Goal: Task Accomplishment & Management: Complete application form

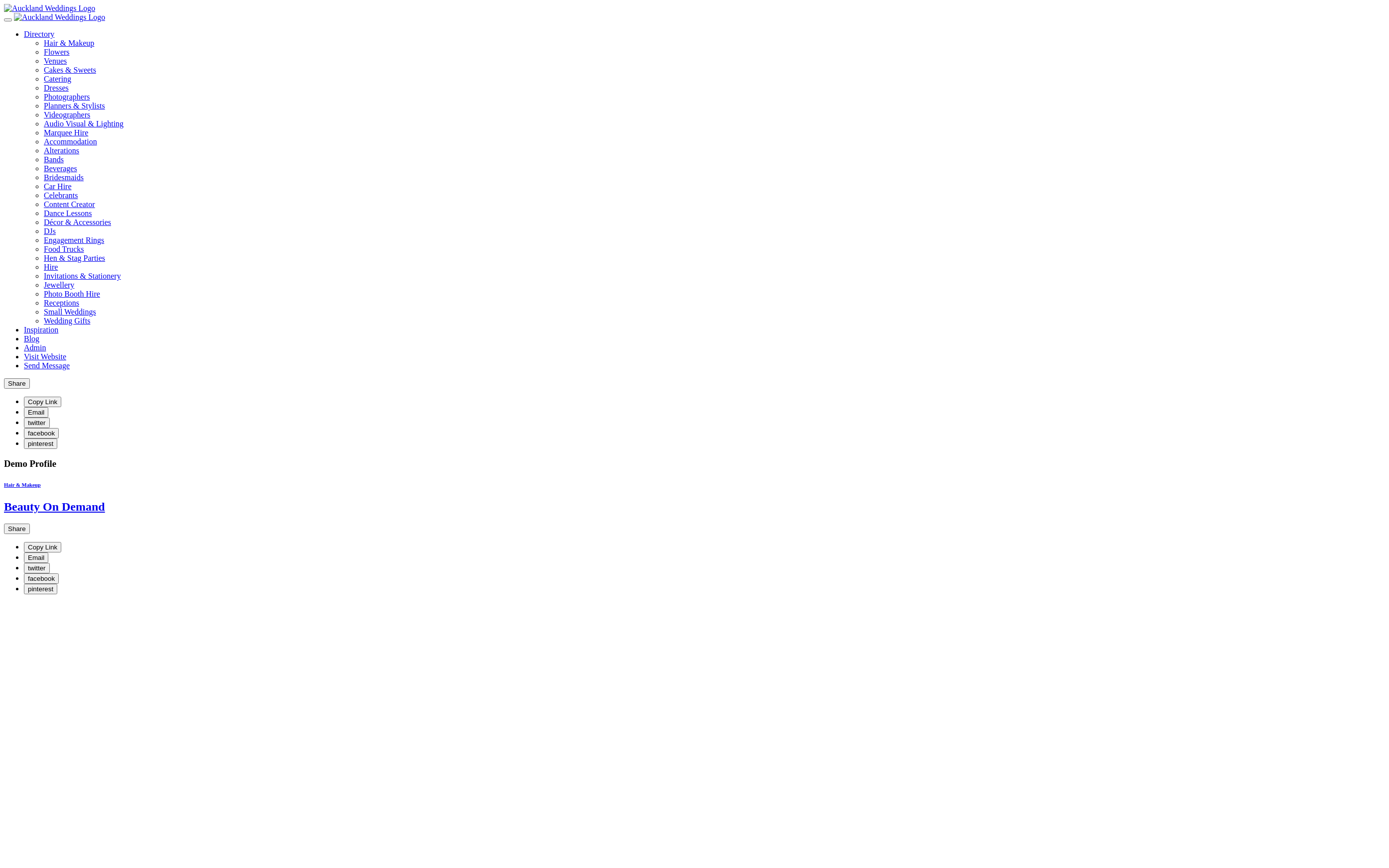
scroll to position [215, 0]
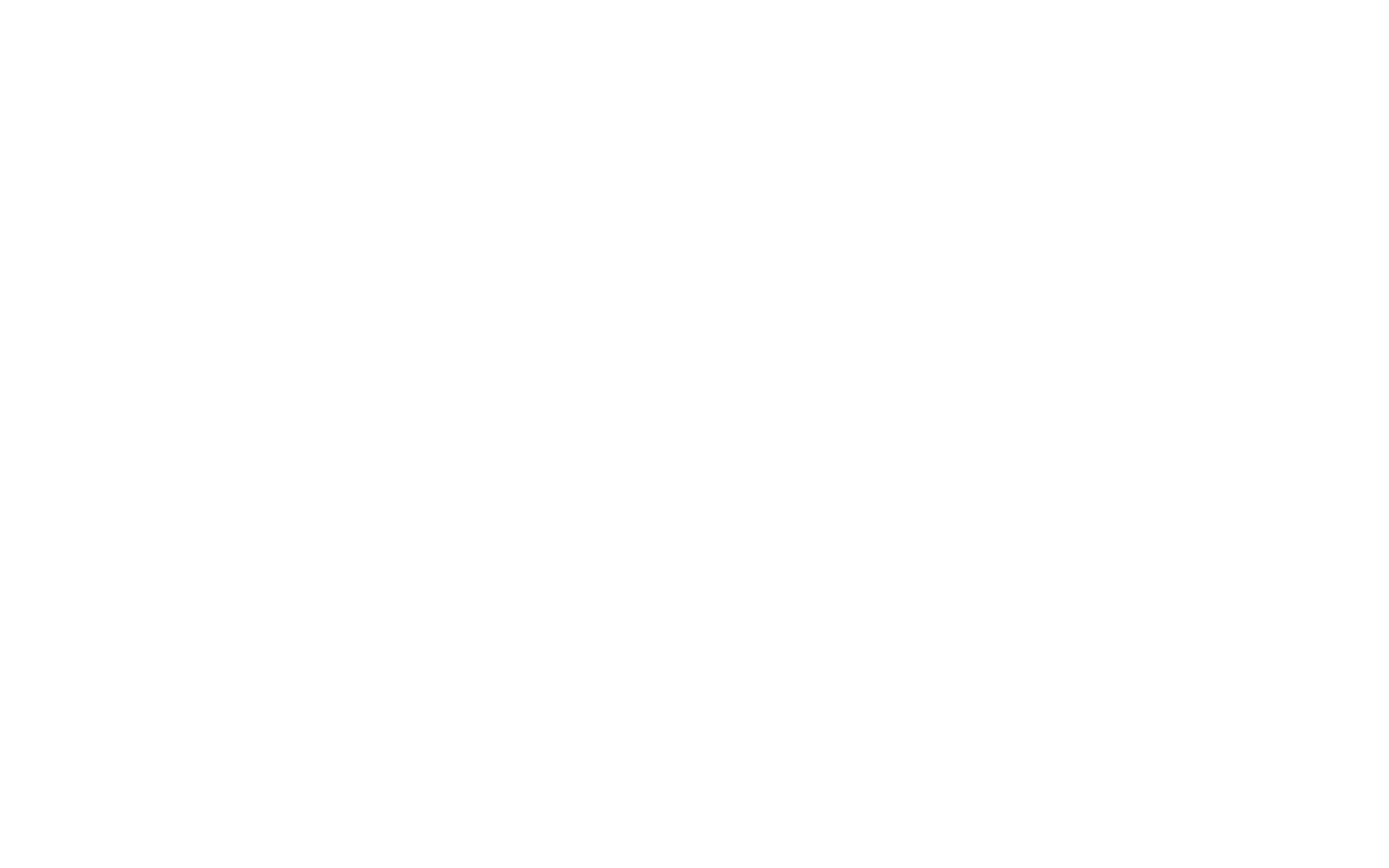
scroll to position [728, 0]
drag, startPoint x: 692, startPoint y: 698, endPoint x: 622, endPoint y: 410, distance: 296.4
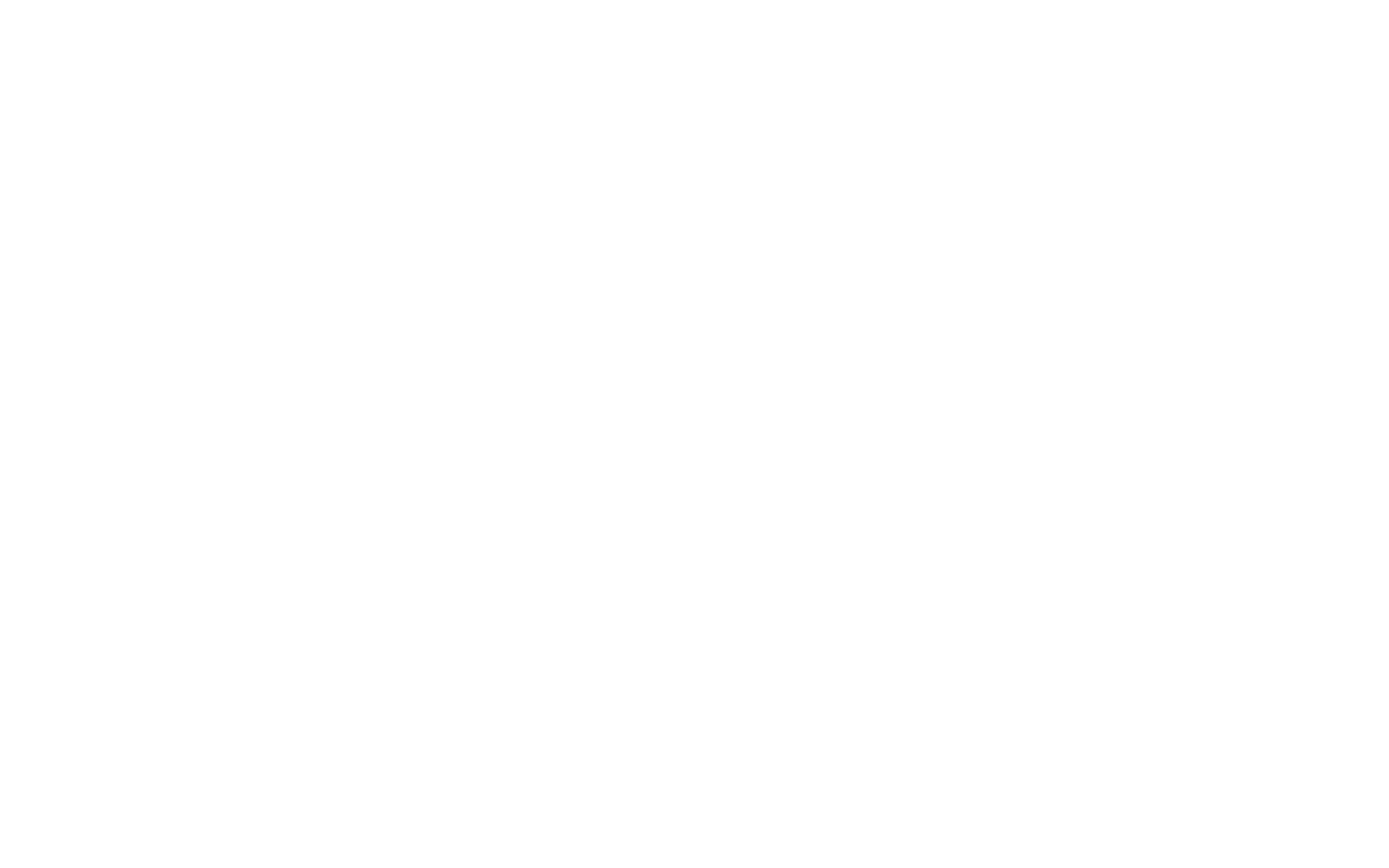
click at [0, 0] on slot "Bronwyn Ferencz (Blair) 25 Feb 2012 WOW!! I absolutely loved what Sharon did on…" at bounding box center [0, 0] width 0 height 0
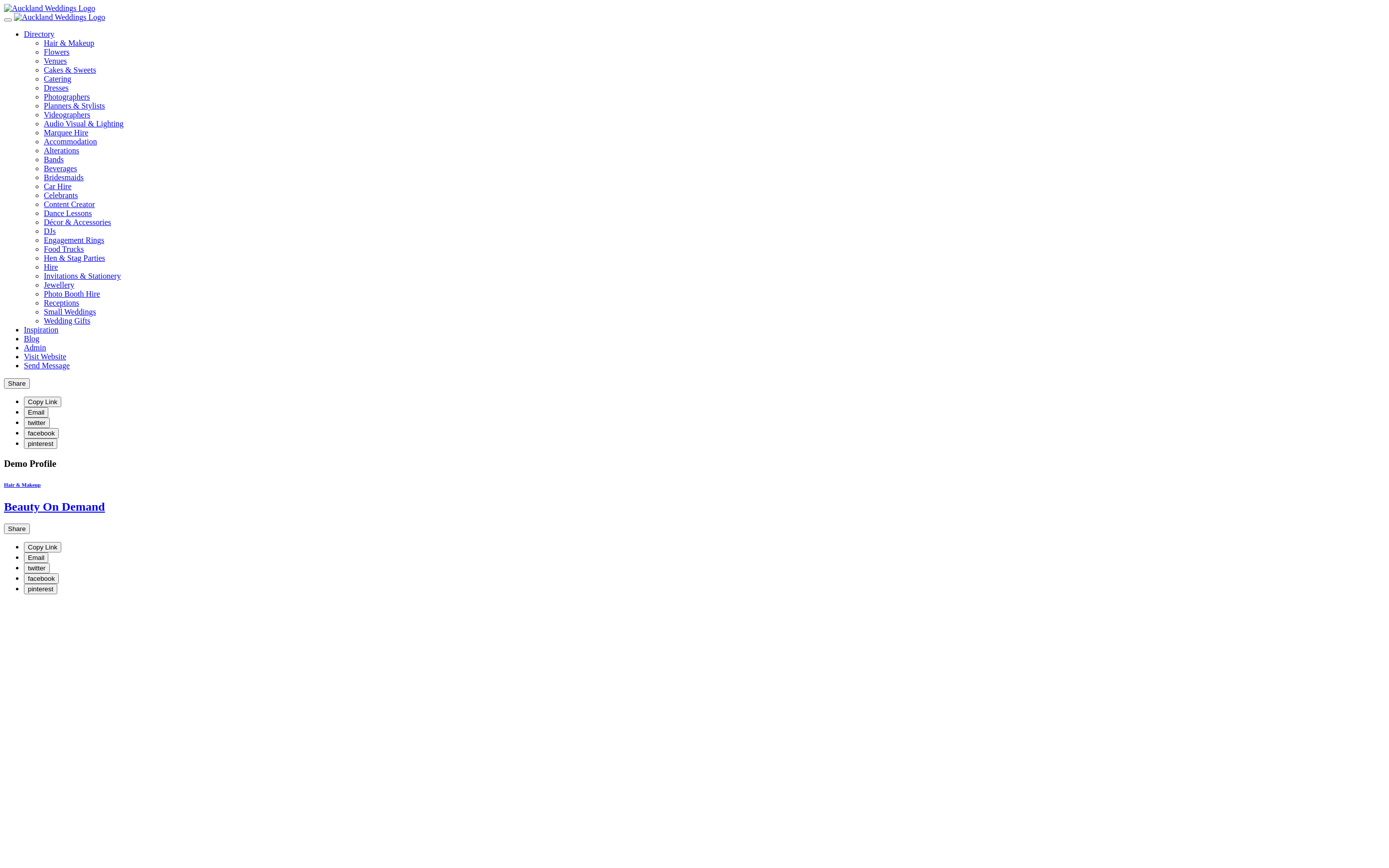
scroll to position [741, 0]
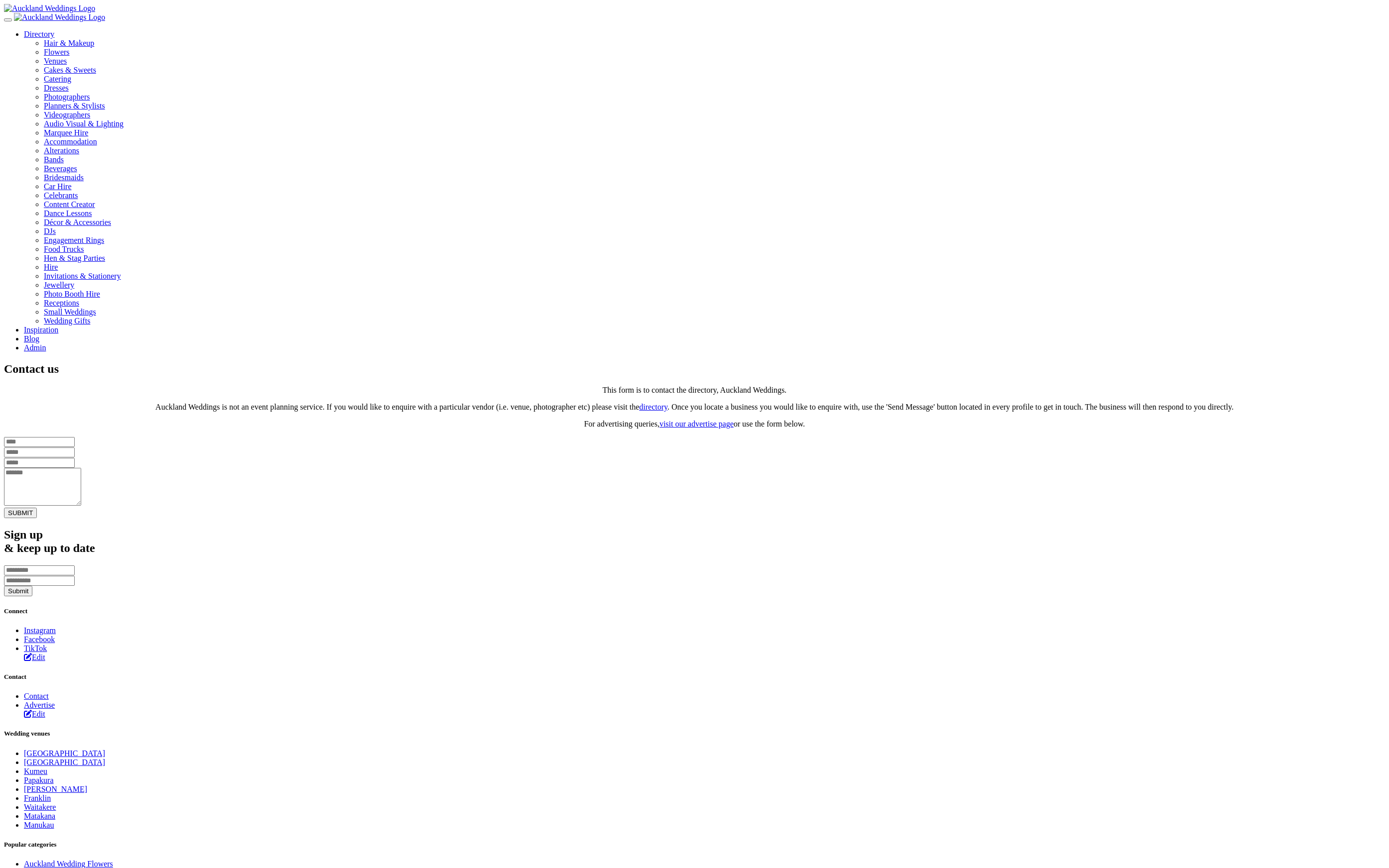
click at [55, 709] on link "Advertise" at bounding box center [39, 705] width 31 height 8
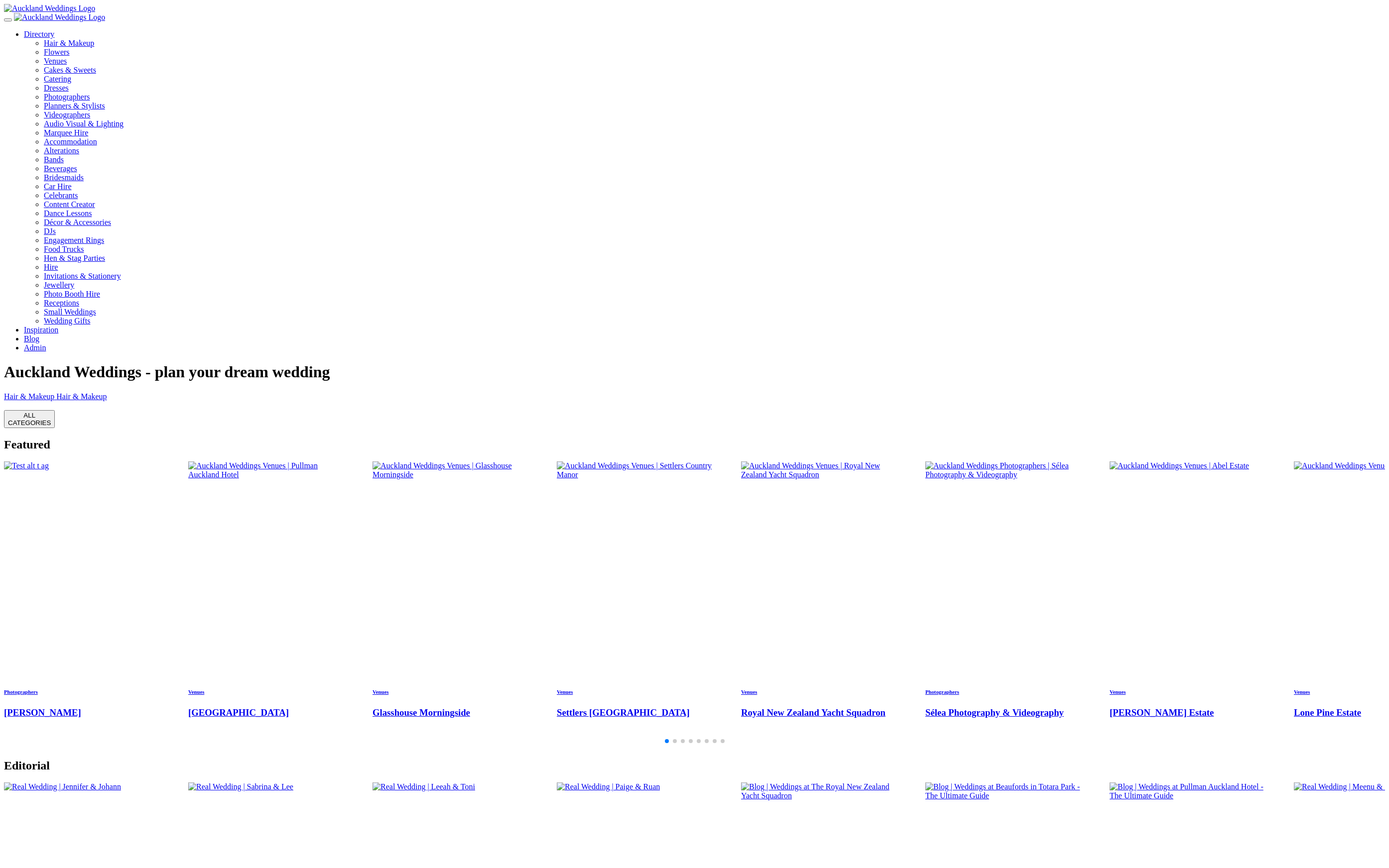
click at [46, 344] on link "Admin" at bounding box center [34, 348] width 22 height 8
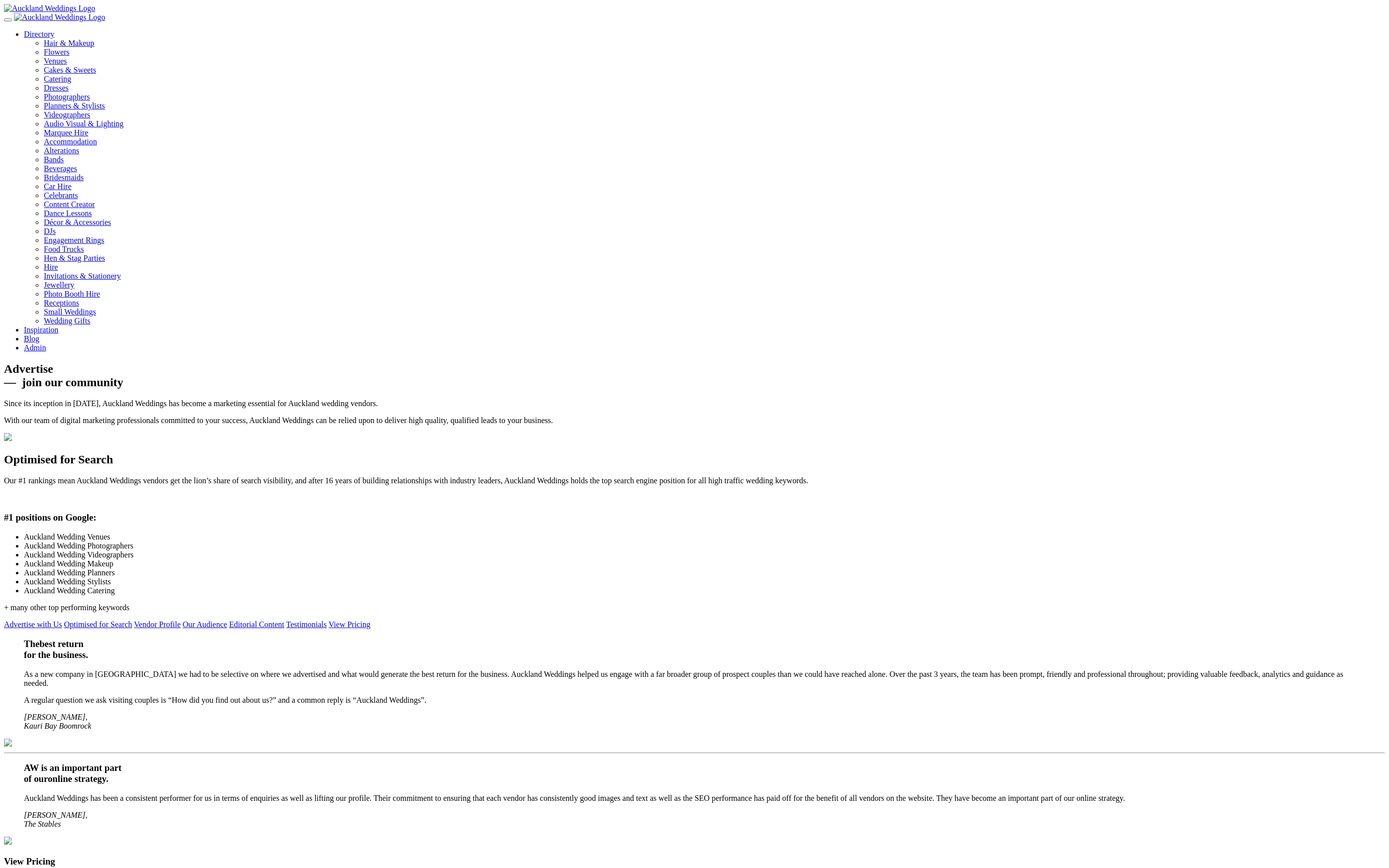
click at [46, 344] on link "Admin" at bounding box center [34, 348] width 22 height 8
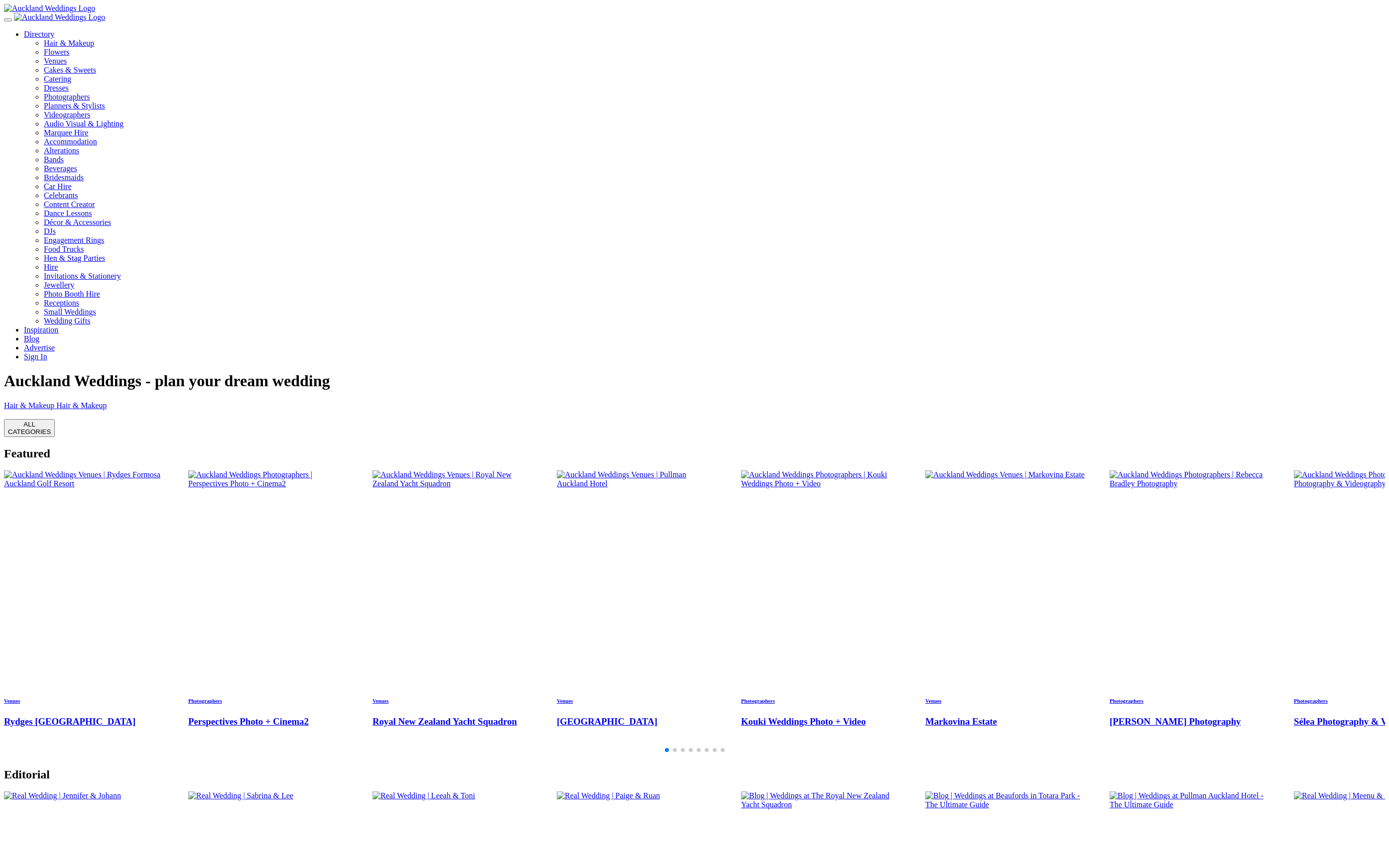
click at [55, 344] on link "Advertise" at bounding box center [39, 348] width 31 height 8
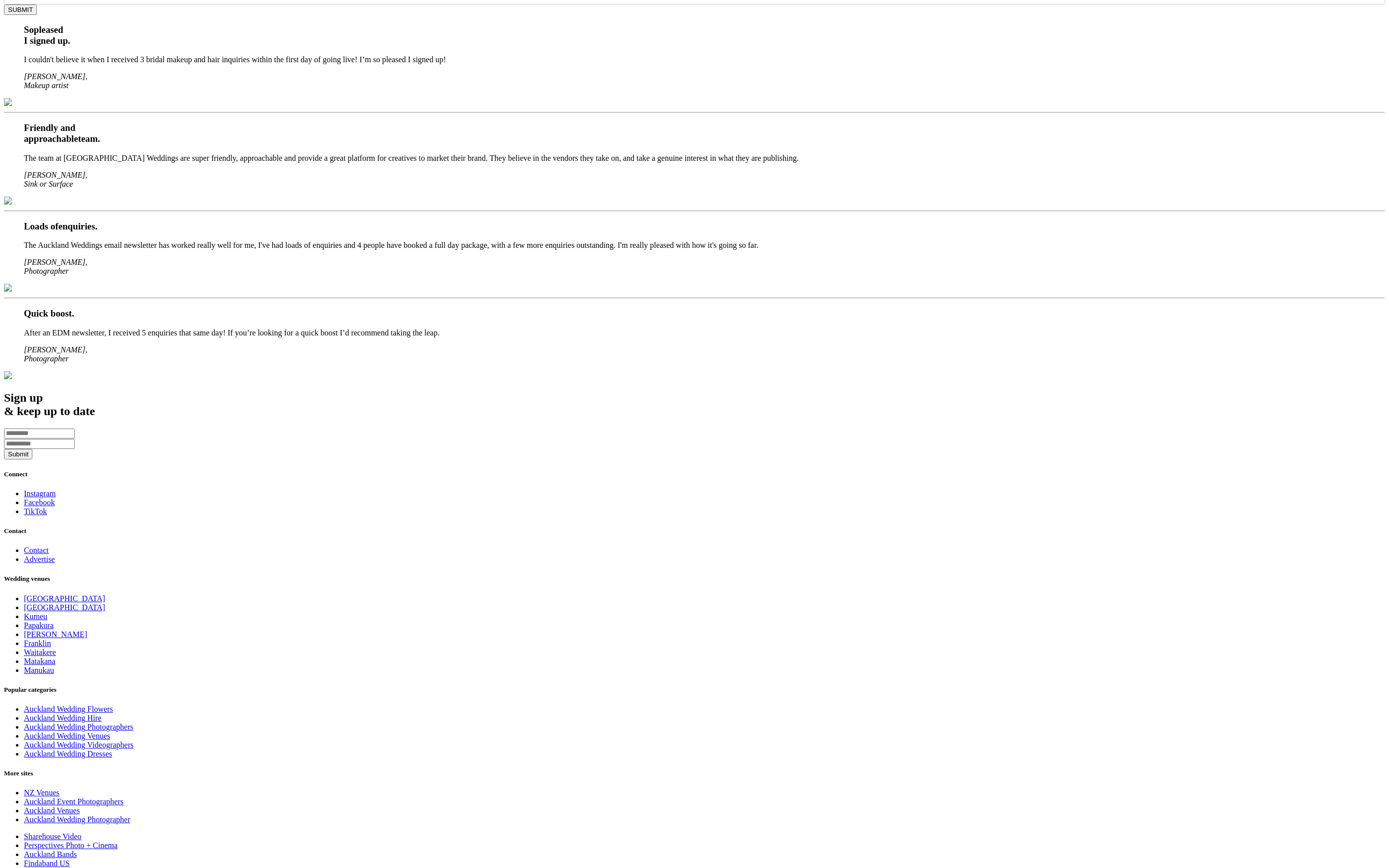
scroll to position [1909, 0]
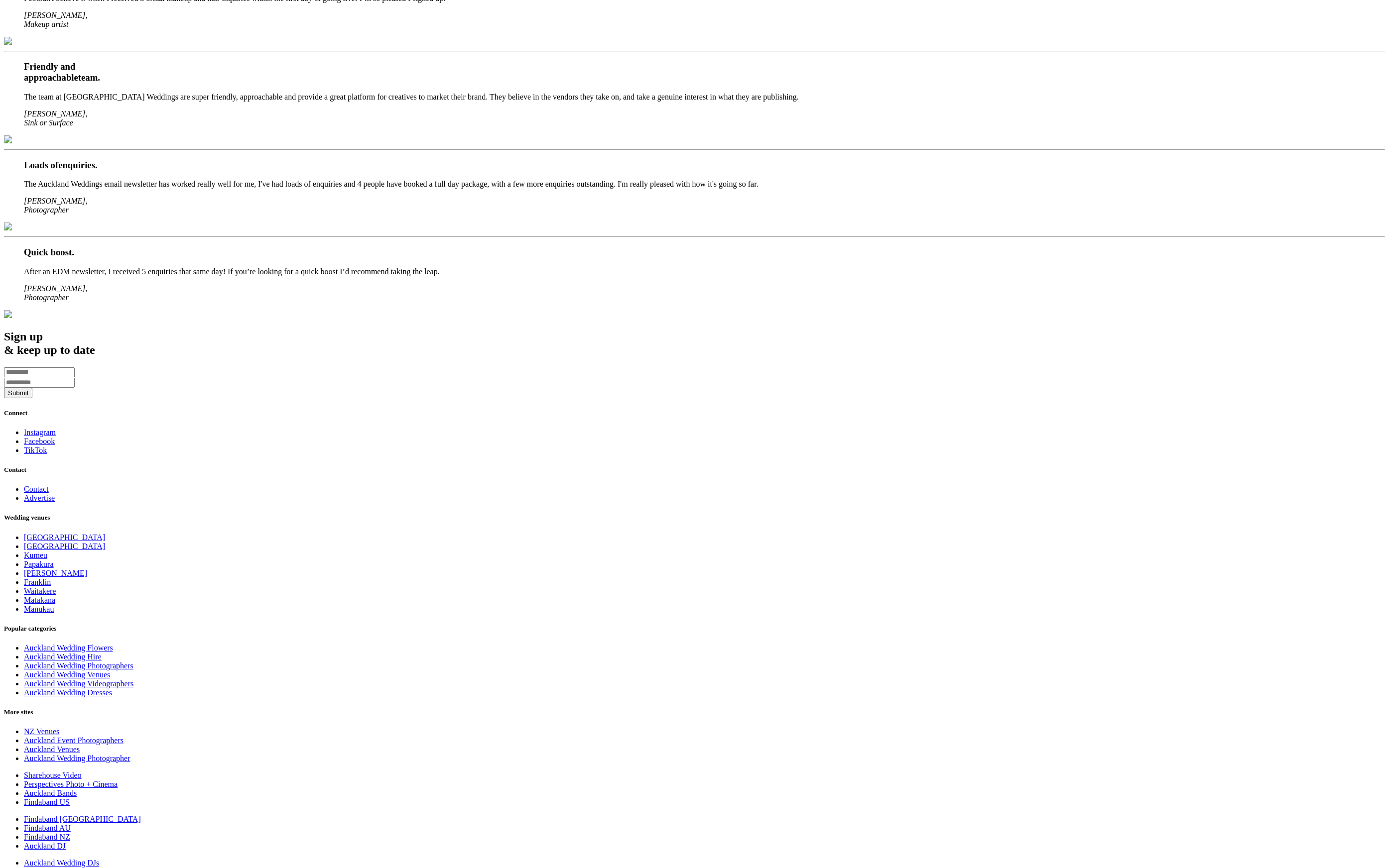
drag, startPoint x: 583, startPoint y: 466, endPoint x: 600, endPoint y: 478, distance: 20.8
type input "**********"
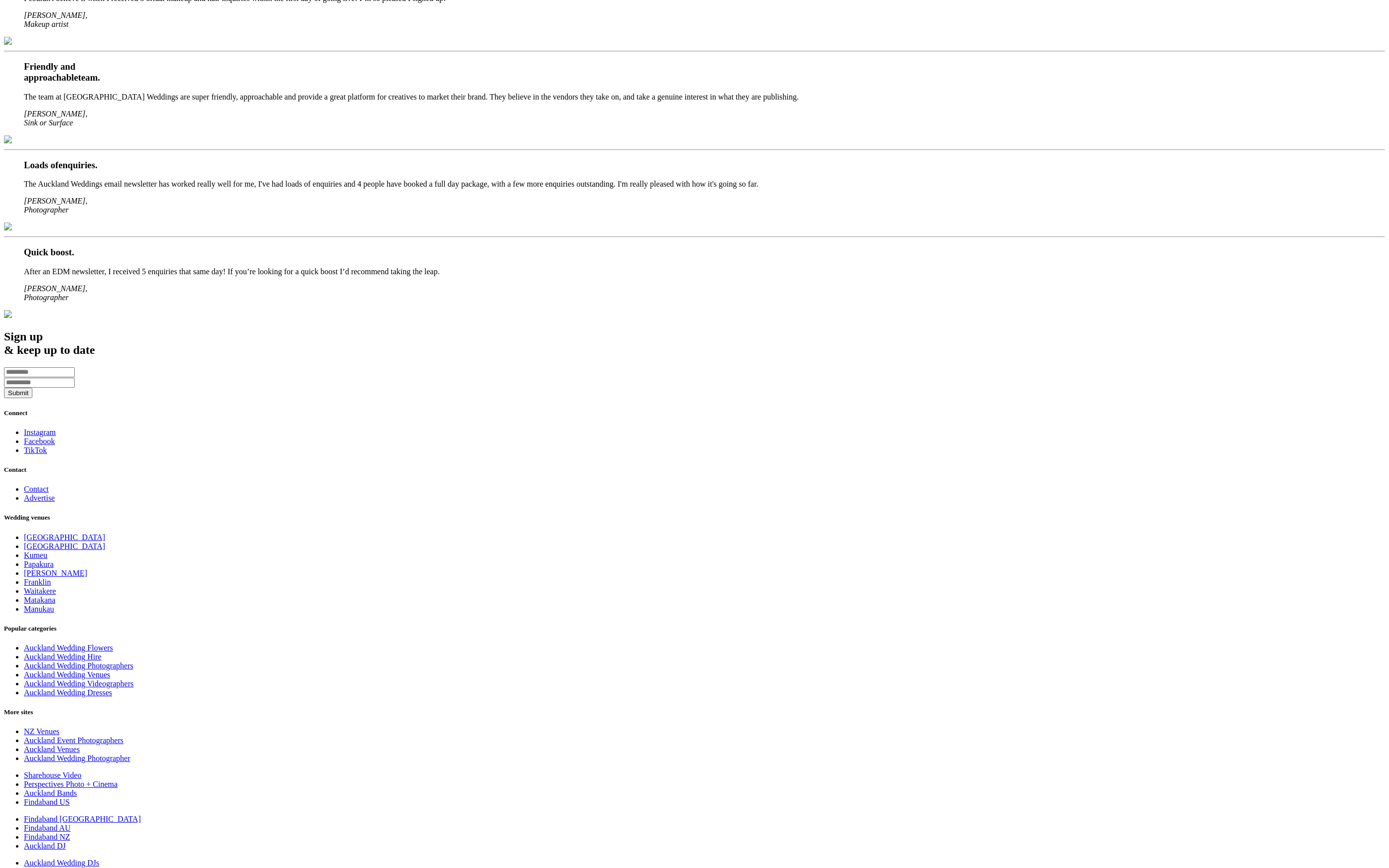
drag, startPoint x: 751, startPoint y: 496, endPoint x: 751, endPoint y: 522, distance: 26.0
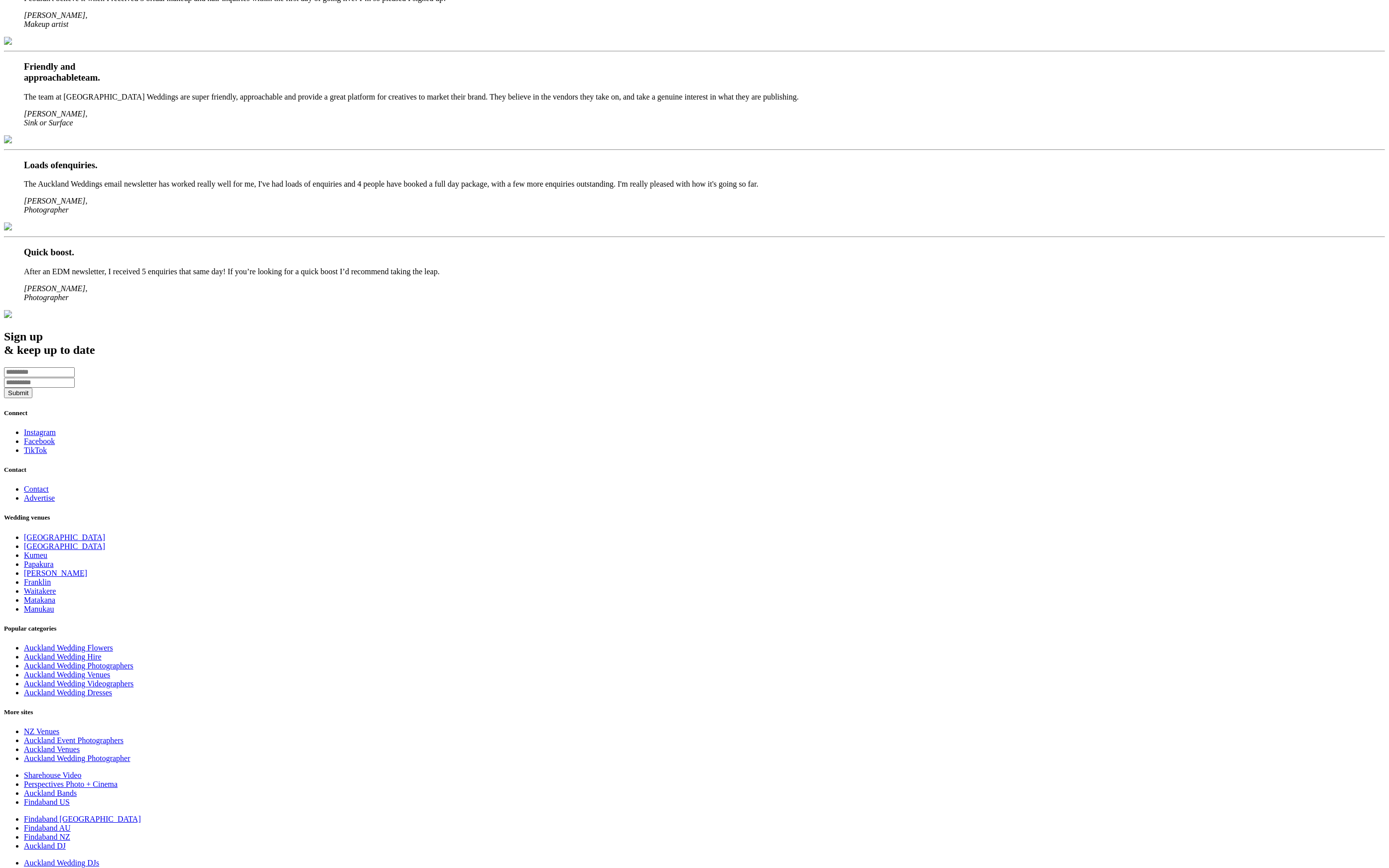
select select "***"
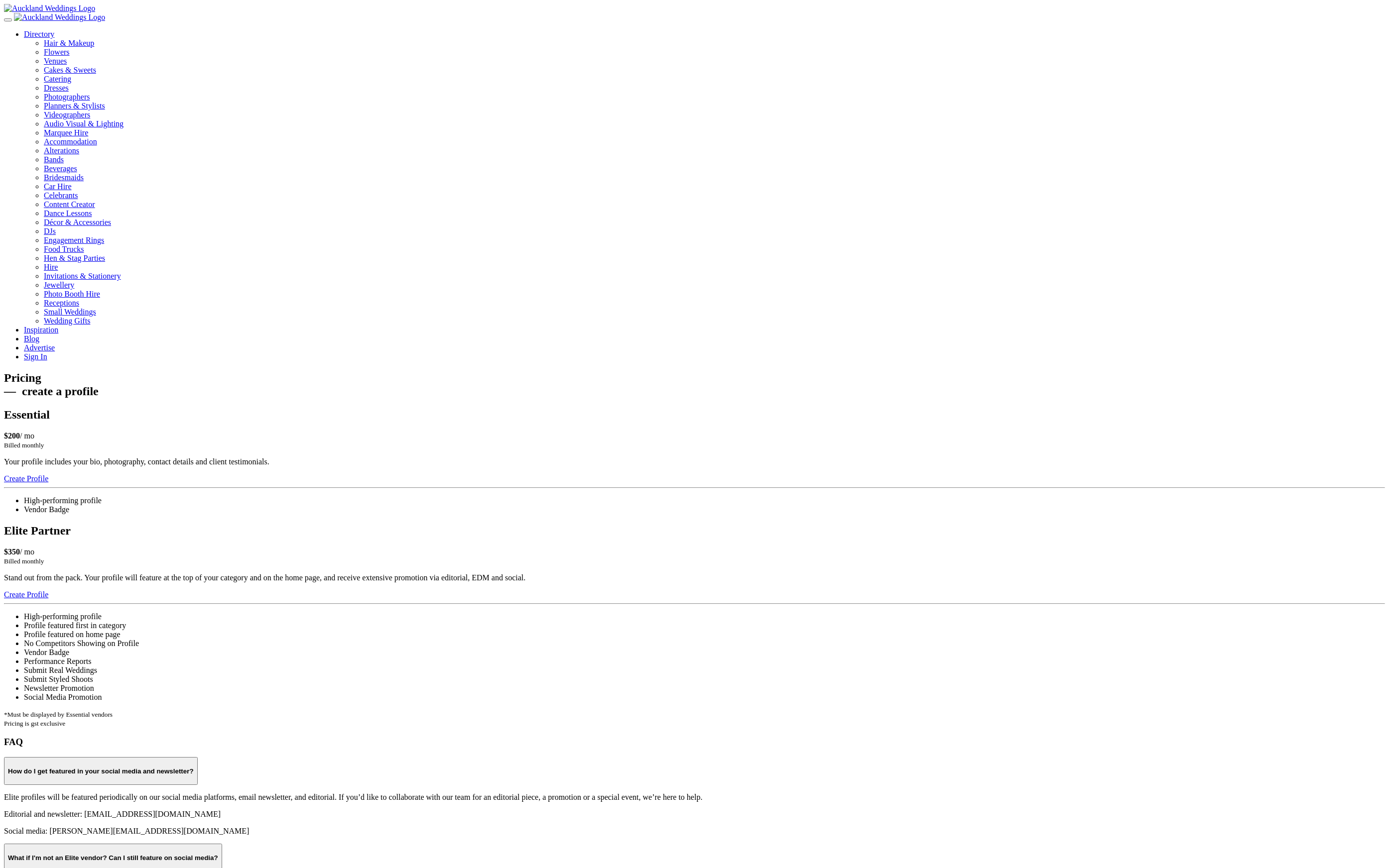
click at [49, 478] on link "Create Profile" at bounding box center [26, 478] width 45 height 8
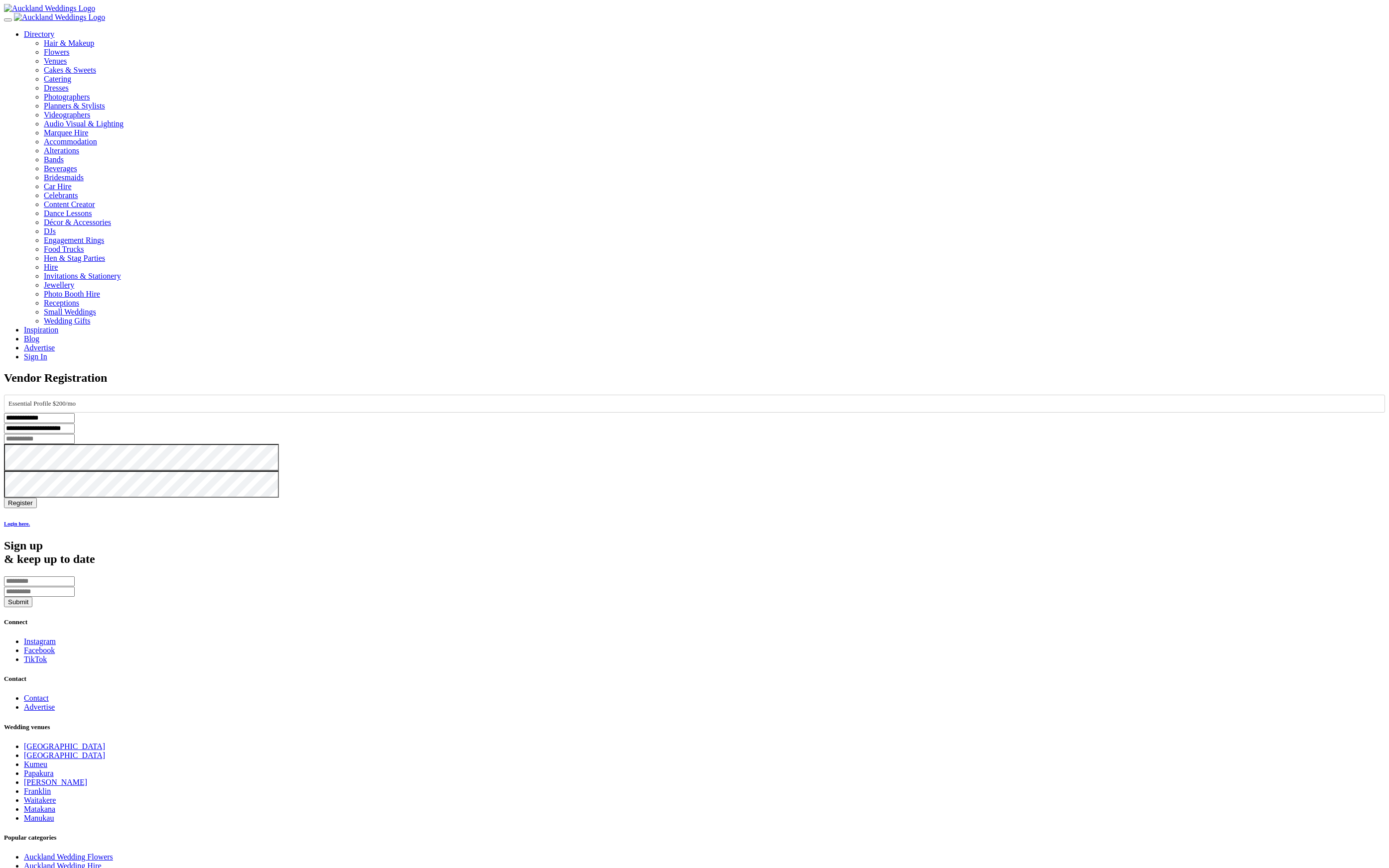
click at [75, 434] on input "string" at bounding box center [39, 439] width 71 height 10
type input "****"
click at [4, 498] on button "Register" at bounding box center [20, 502] width 33 height 11
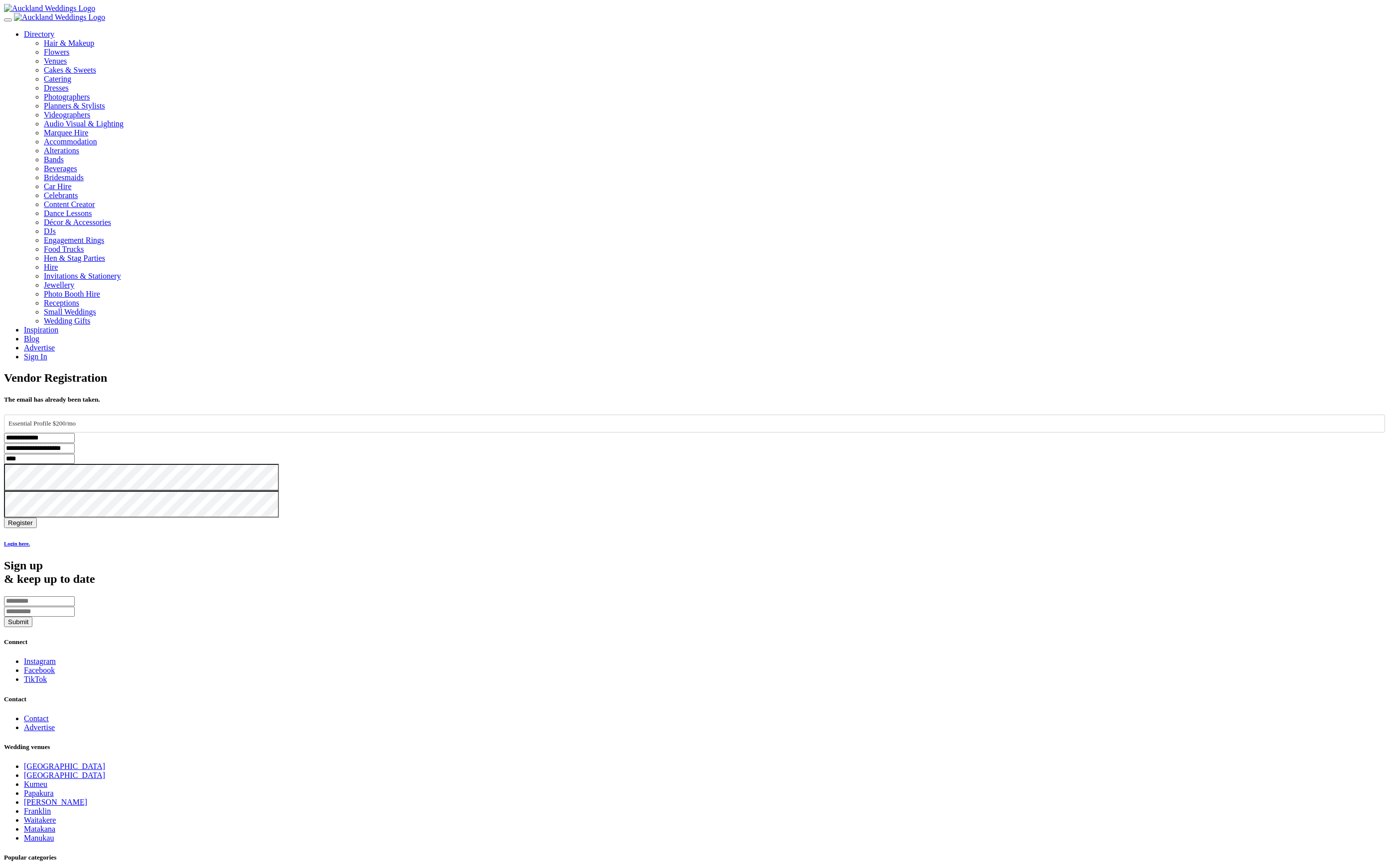
click at [75, 443] on input "**********" at bounding box center [39, 448] width 71 height 10
type input "*"
type input "**********"
click at [36, 518] on button "Register" at bounding box center [20, 523] width 33 height 11
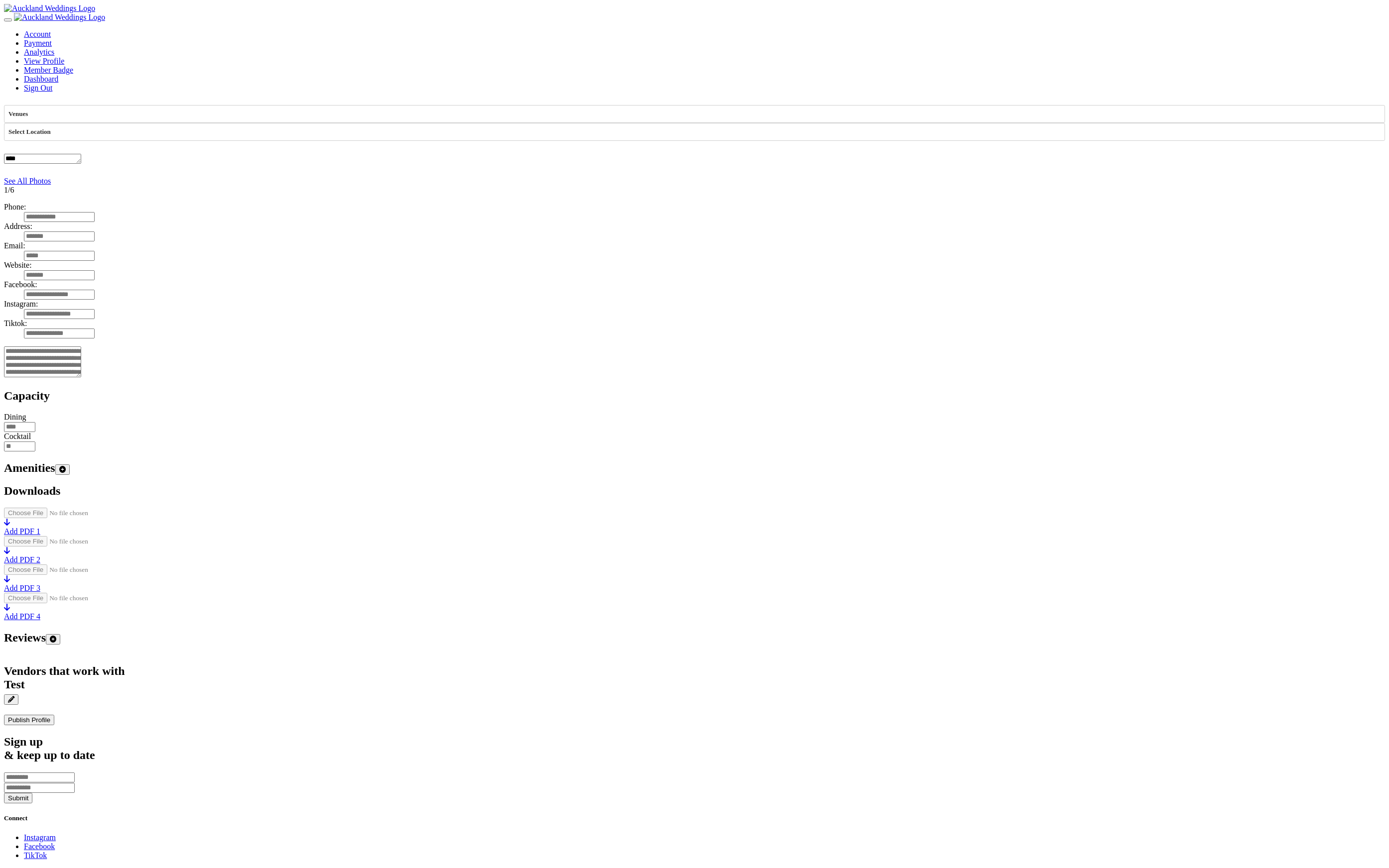
click at [773, 177] on div at bounding box center [695, 177] width 1382 height 0
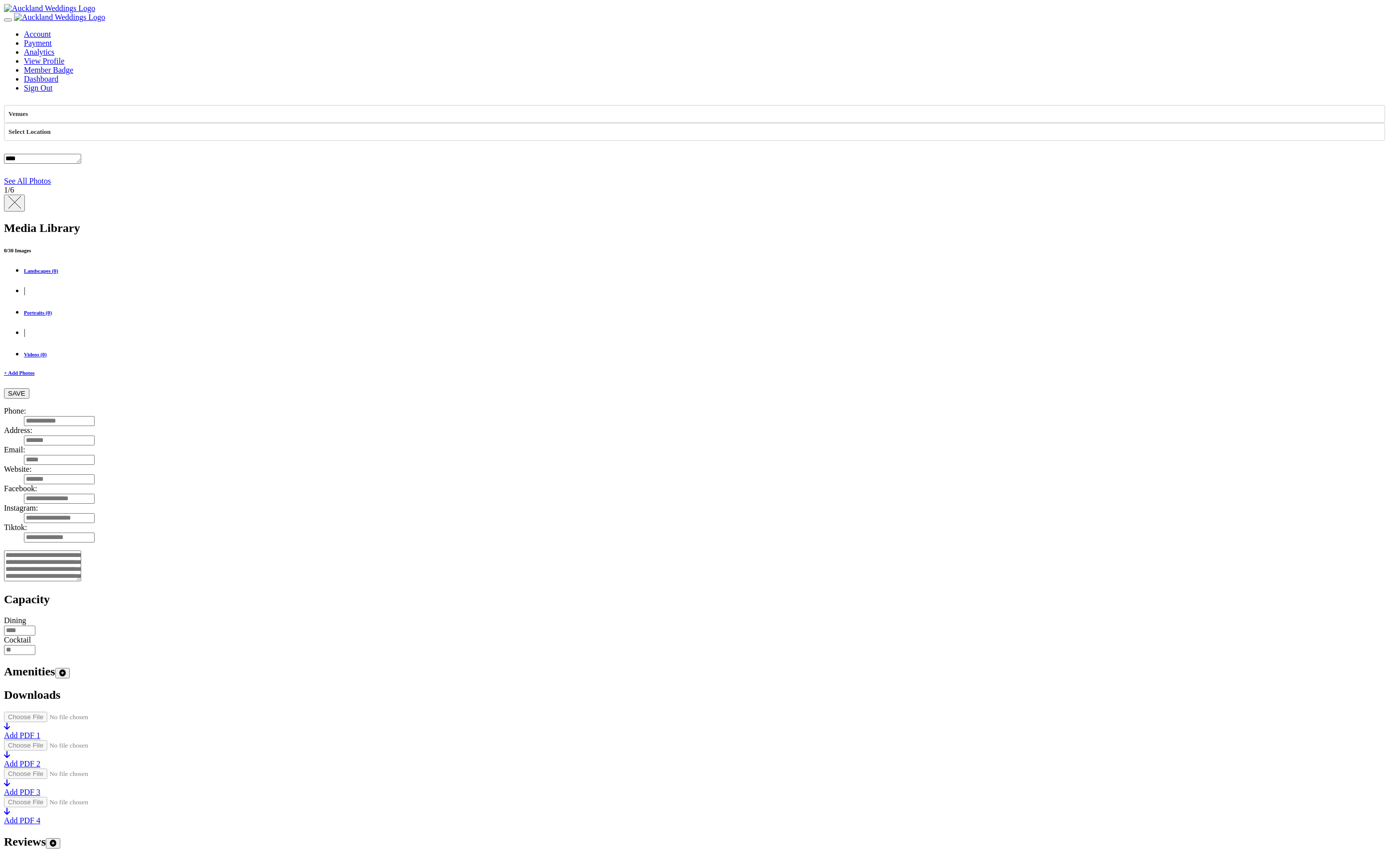
click at [686, 376] on link "+ Add Photos" at bounding box center [695, 372] width 1382 height 6
type input "**********"
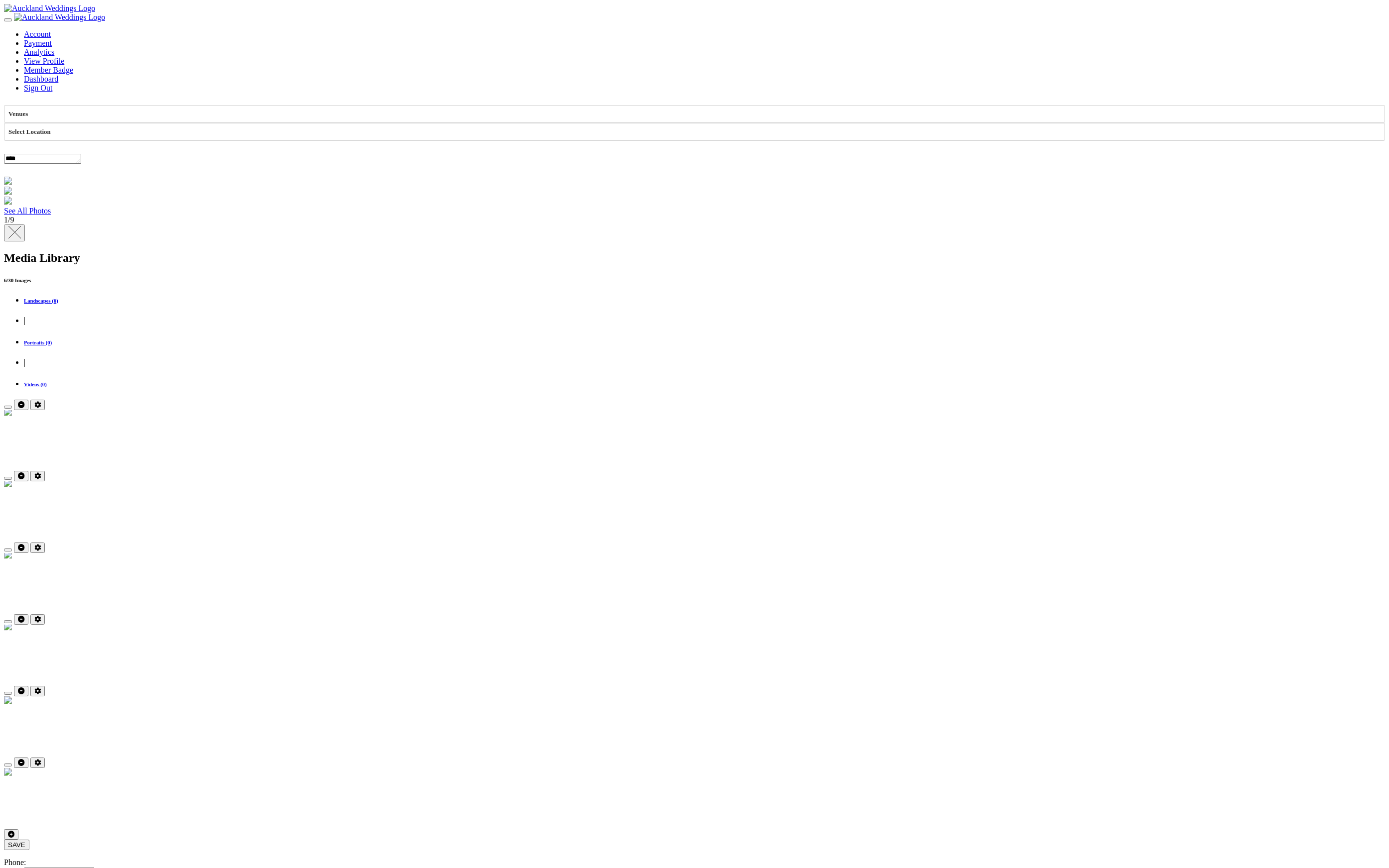
click at [710, 543] on div at bounding box center [695, 548] width 1382 height 11
click at [12, 549] on button "button" at bounding box center [8, 550] width 8 height 3
click at [12, 539] on button "button" at bounding box center [8, 541] width 8 height 3
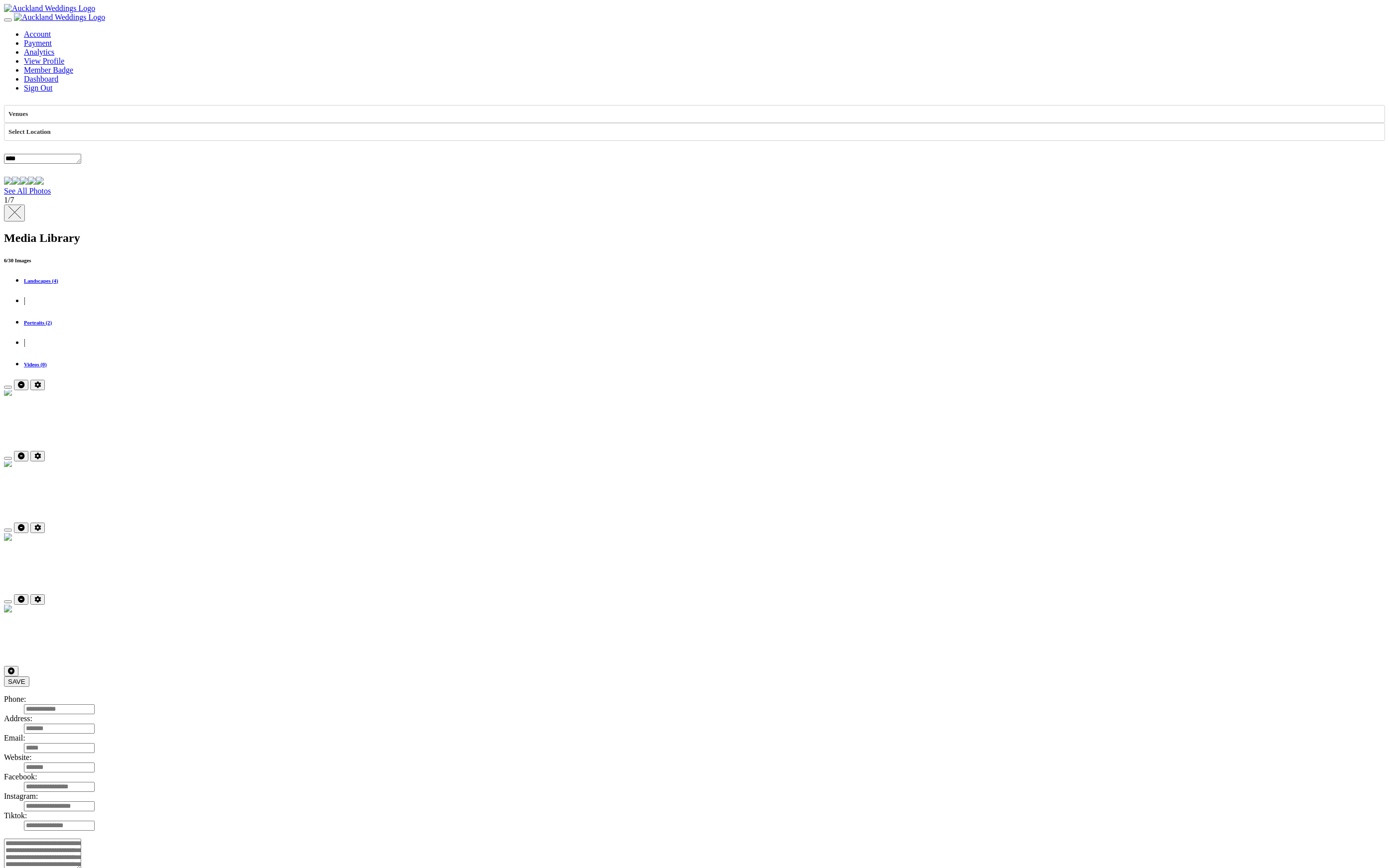
click at [12, 528] on button "button" at bounding box center [8, 530] width 8 height 3
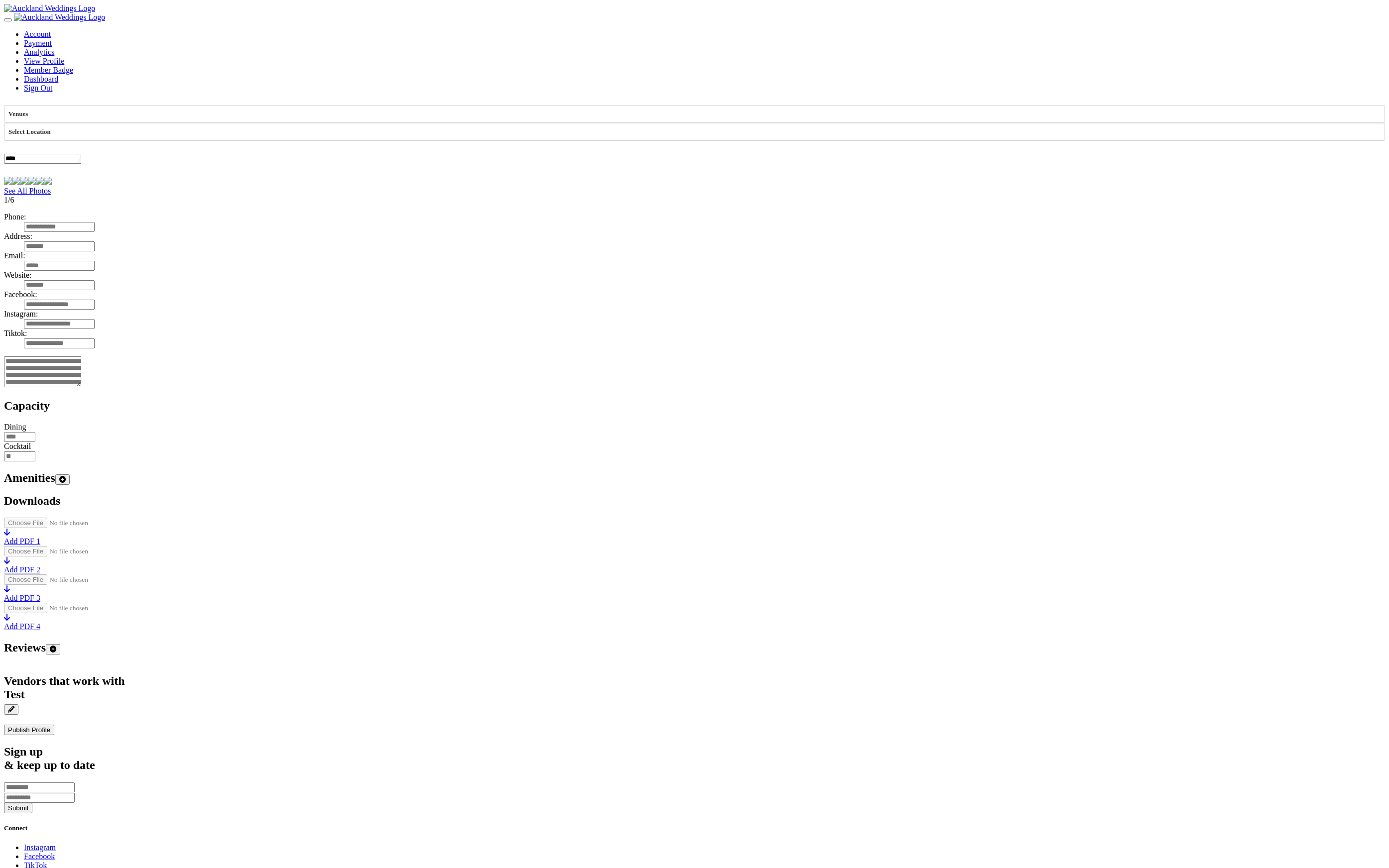
click at [54, 735] on button "Publish Profile" at bounding box center [29, 729] width 50 height 11
click at [53, 83] on link "Sign Out" at bounding box center [37, 88] width 28 height 8
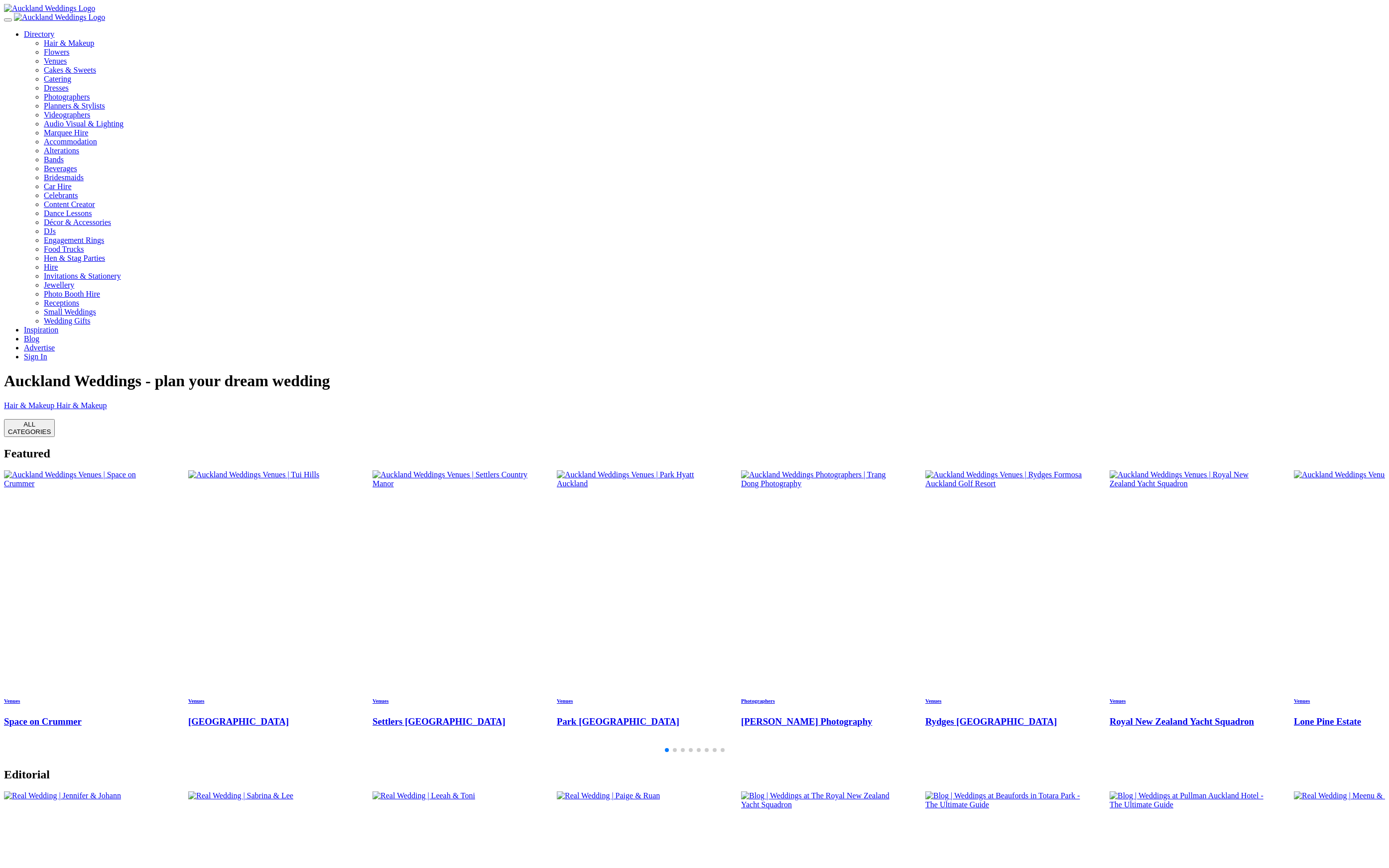
scroll to position [2, 0]
click at [47, 350] on link "Sign In" at bounding box center [35, 354] width 24 height 8
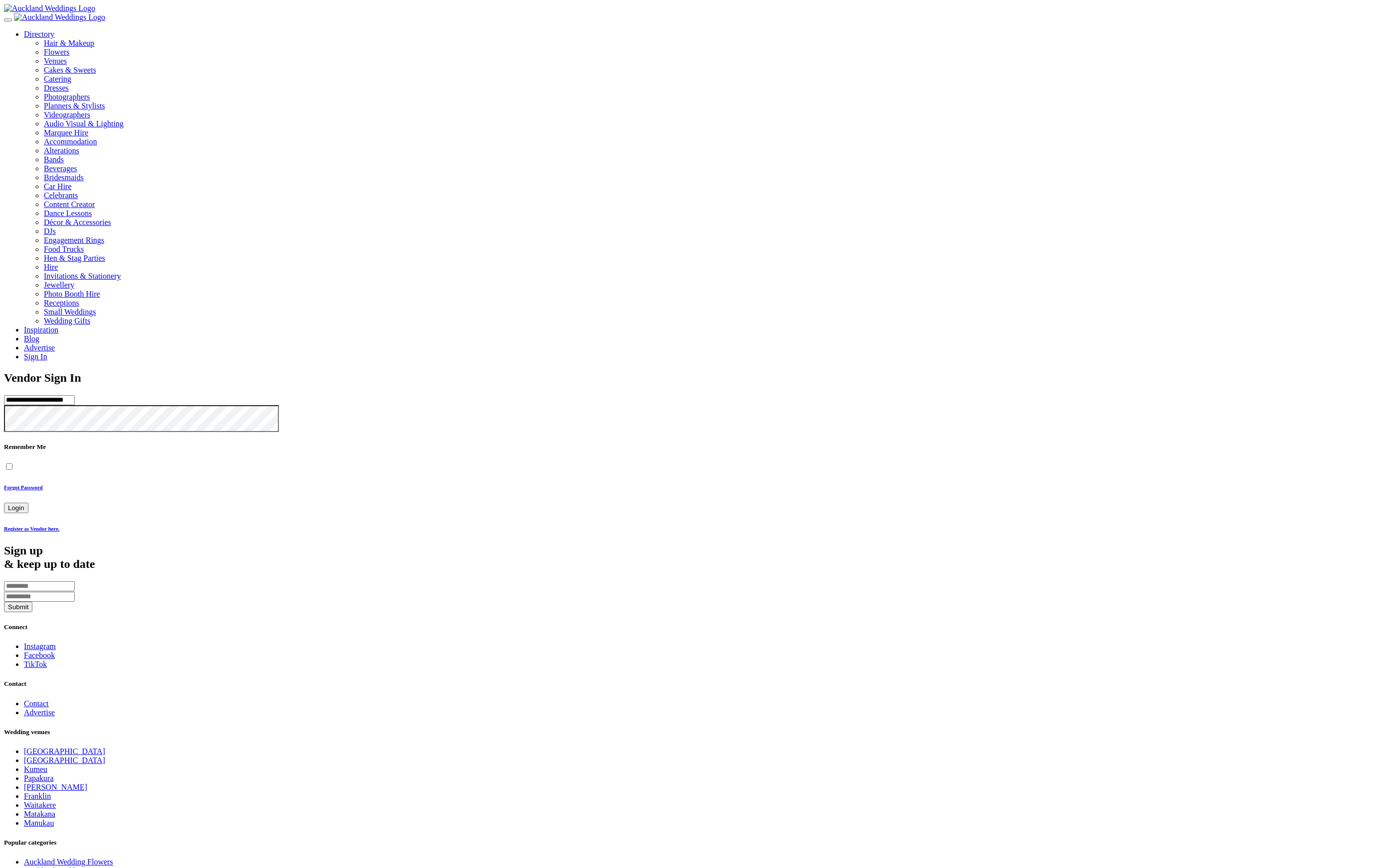
click at [518, 371] on div "**********" at bounding box center [695, 451] width 1382 height 160
click at [75, 396] on input "**********" at bounding box center [39, 400] width 71 height 10
type input "**********"
click at [4, 502] on button "Login" at bounding box center [16, 507] width 24 height 11
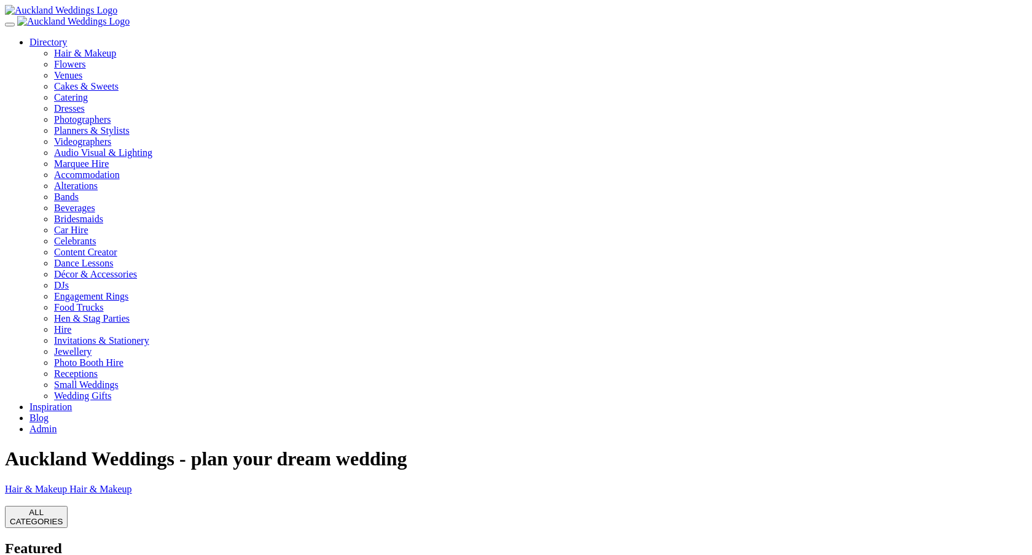
click at [57, 424] on link "Admin" at bounding box center [42, 429] width 27 height 10
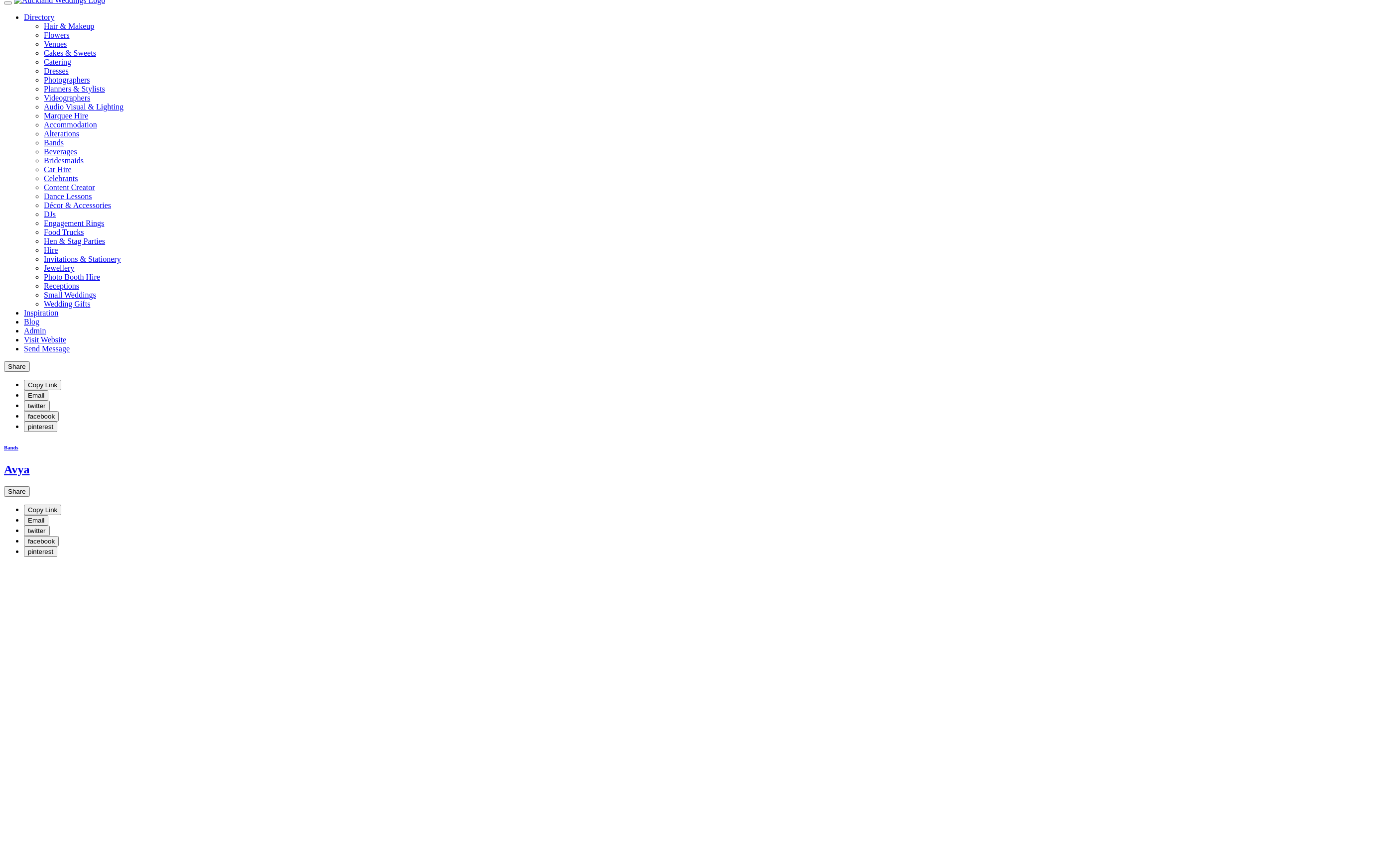
scroll to position [18, 0]
drag, startPoint x: 519, startPoint y: 630, endPoint x: 454, endPoint y: 628, distance: 65.0
copy dl "[STREET_ADDRESS]"
drag, startPoint x: 607, startPoint y: 650, endPoint x: 594, endPoint y: 641, distance: 15.8
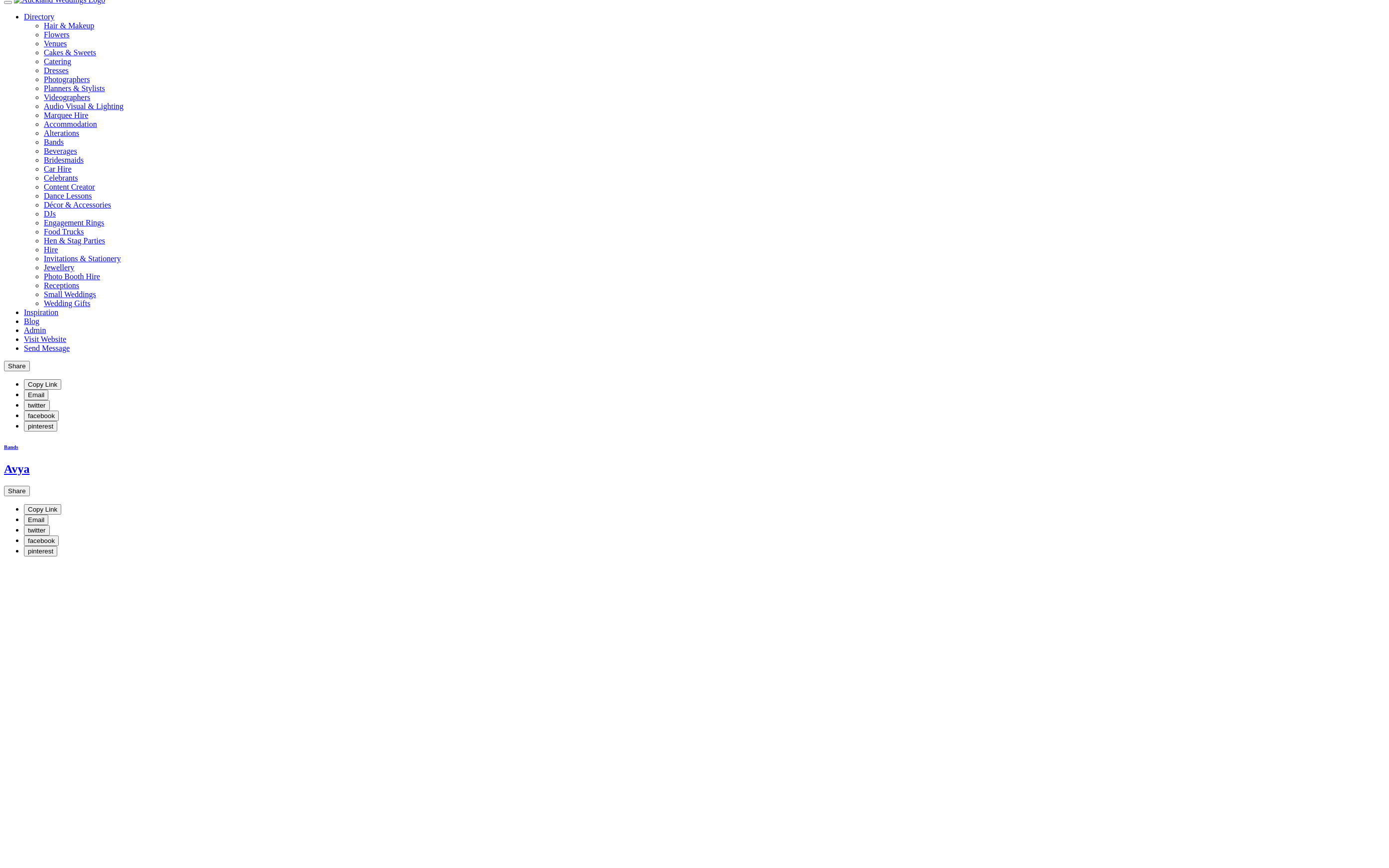
drag, startPoint x: 546, startPoint y: 631, endPoint x: 455, endPoint y: 630, distance: 91.0
copy dd "[STREET_ADDRESS]"
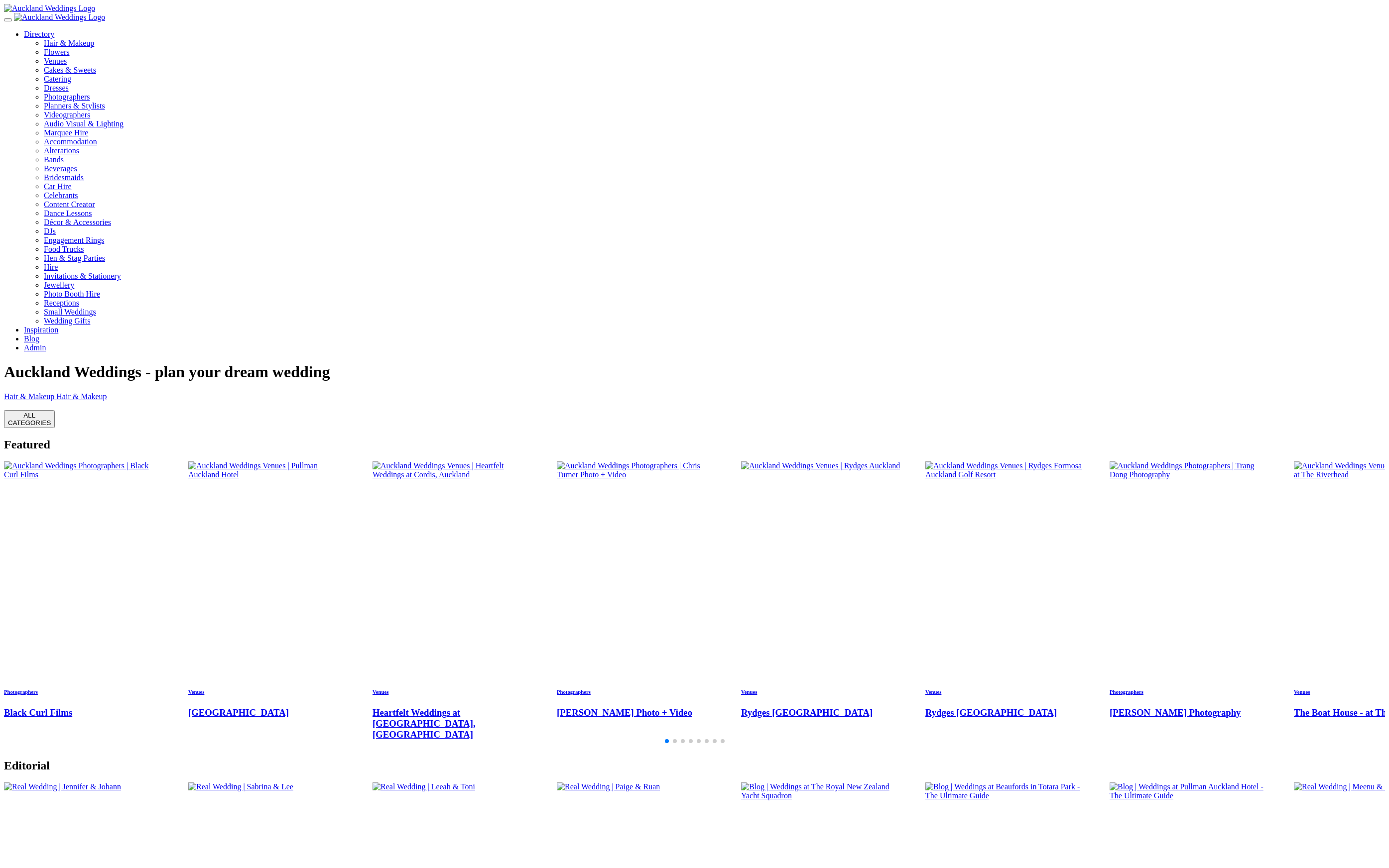
click at [147, 13] on div at bounding box center [695, 8] width 1382 height 9
click at [46, 344] on link "Admin" at bounding box center [34, 348] width 22 height 8
